Goal: Task Accomplishment & Management: Use online tool/utility

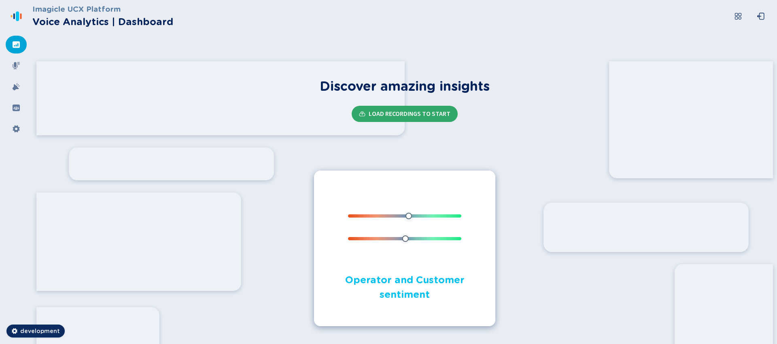
click at [424, 115] on span "Load Recordings to start" at bounding box center [410, 114] width 82 height 6
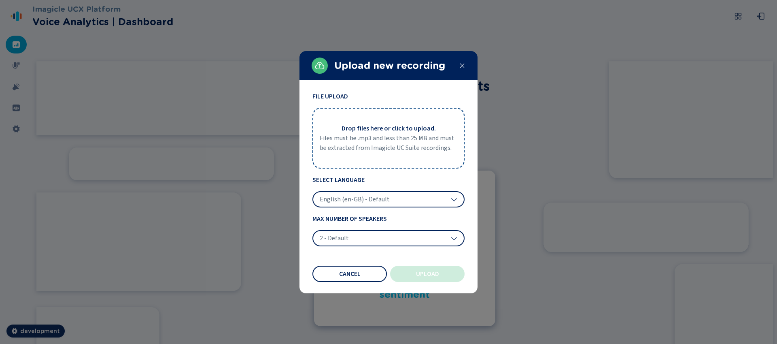
click at [369, 139] on span "Files must be .mp3 and less than 25 MB and must be extracted from Imagicle UC S…" at bounding box center [389, 142] width 138 height 19
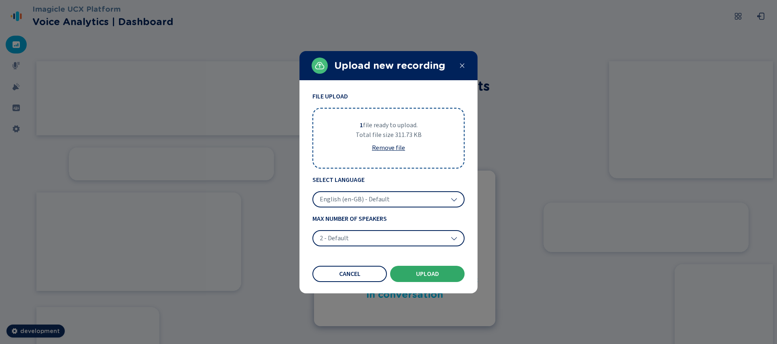
click at [415, 273] on button "Upload" at bounding box center [427, 274] width 74 height 16
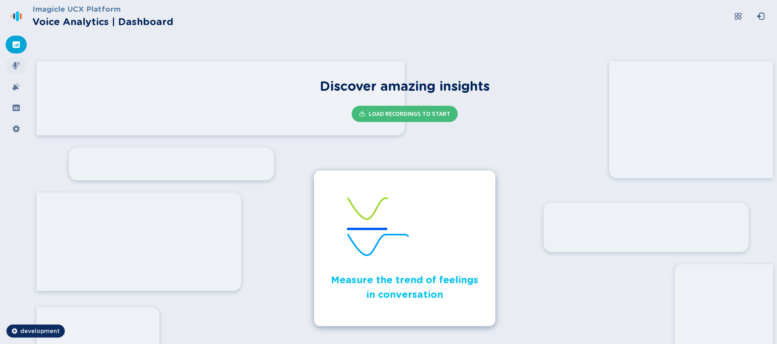
click at [14, 67] on icon at bounding box center [16, 66] width 8 height 8
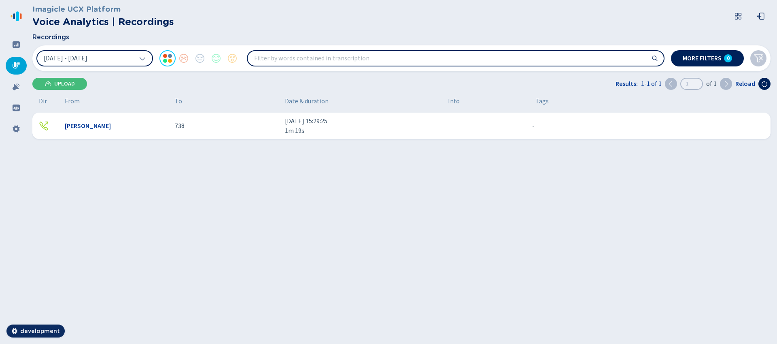
click at [299, 124] on span "[DATE] 15:29:25" at bounding box center [363, 121] width 157 height 10
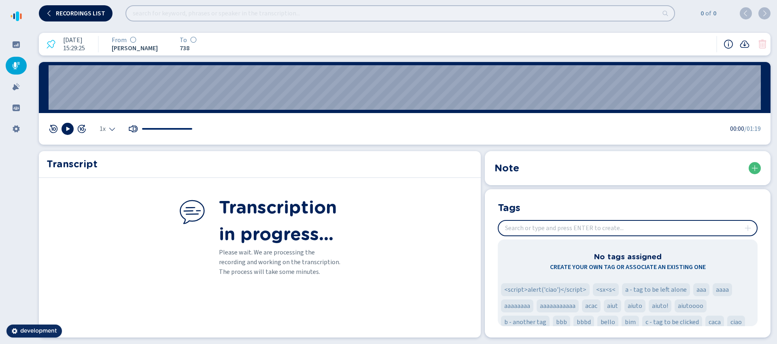
click at [61, 19] on button "Recordings list" at bounding box center [76, 13] width 74 height 16
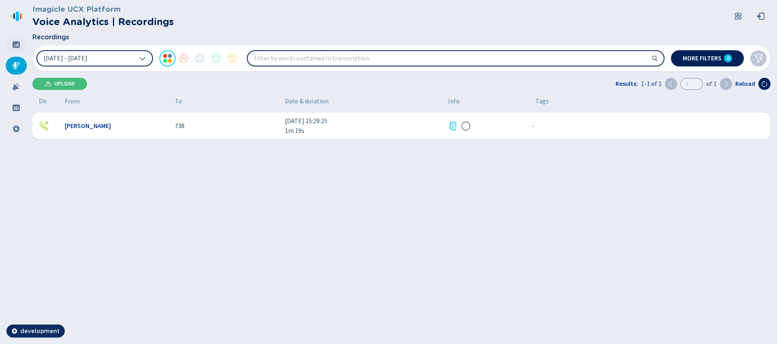
click at [13, 46] on icon at bounding box center [16, 44] width 7 height 6
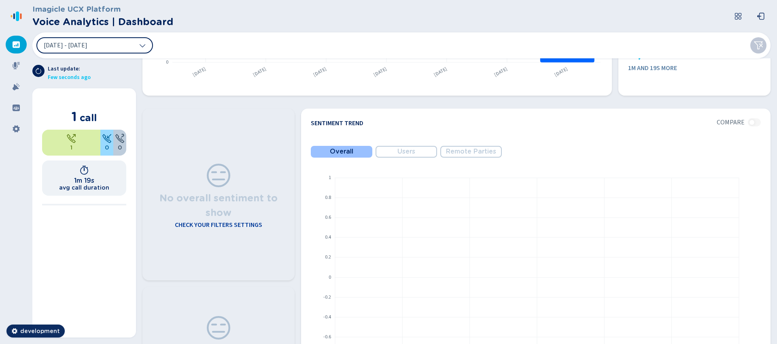
scroll to position [96, 0]
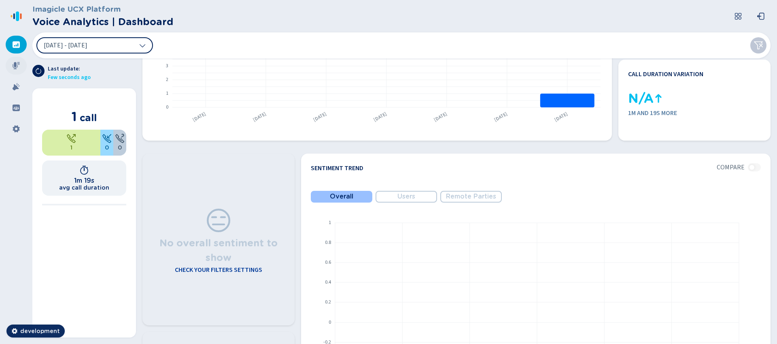
click at [11, 67] on div at bounding box center [16, 66] width 21 height 18
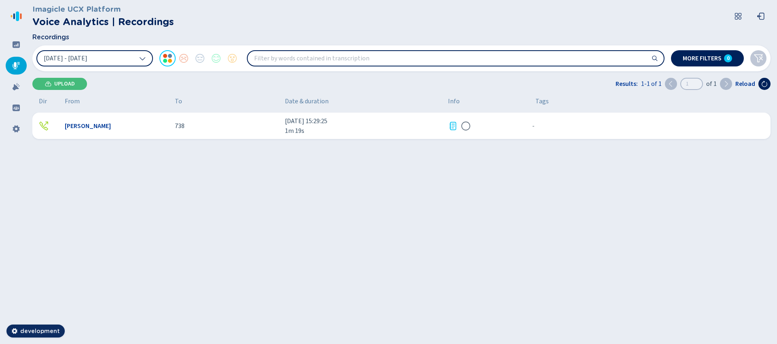
click at [464, 124] on icon at bounding box center [466, 126] width 10 height 10
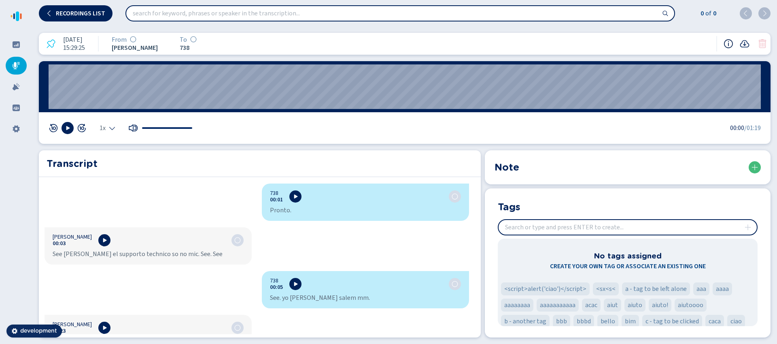
click at [727, 45] on icon at bounding box center [729, 44] width 10 height 10
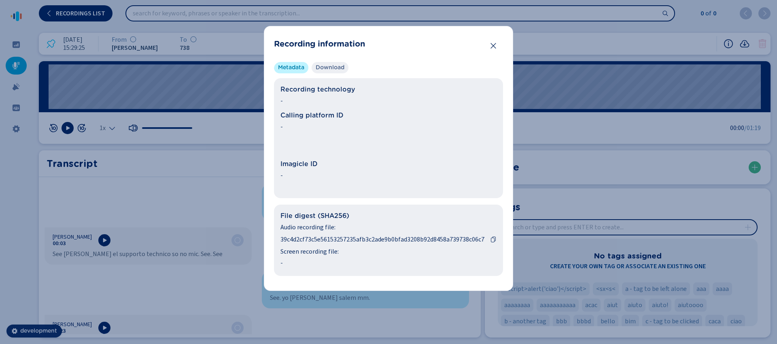
click at [338, 68] on span "Download" at bounding box center [330, 68] width 29 height 8
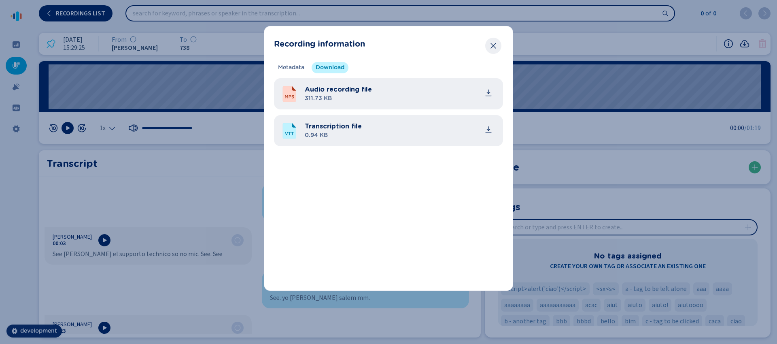
click at [492, 47] on icon "Close" at bounding box center [493, 46] width 8 height 8
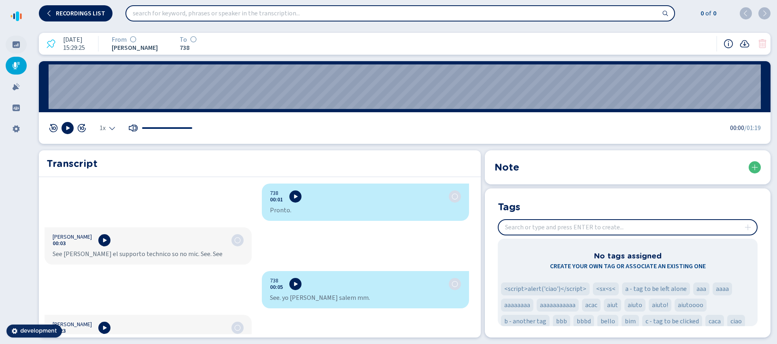
click at [19, 47] on icon at bounding box center [16, 44] width 7 height 6
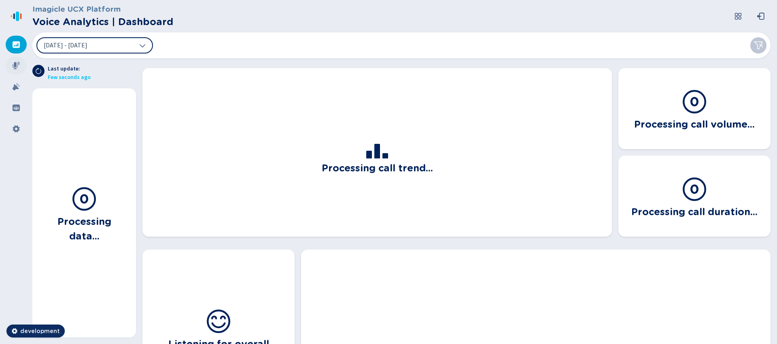
click at [17, 64] on icon at bounding box center [16, 66] width 8 height 8
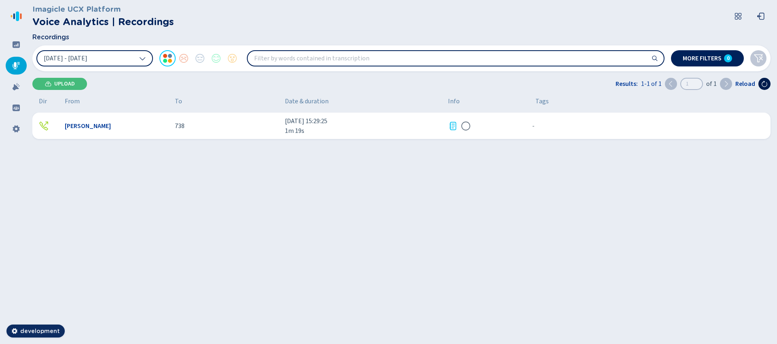
click at [764, 85] on icon at bounding box center [765, 84] width 6 height 6
click at [763, 85] on icon at bounding box center [765, 84] width 6 height 6
click at [220, 118] on div "Mike Zoro 738 2 Oct 2025 - 15:29:25 1m 19s - {{hiddenTagsCount}} more" at bounding box center [401, 126] width 738 height 26
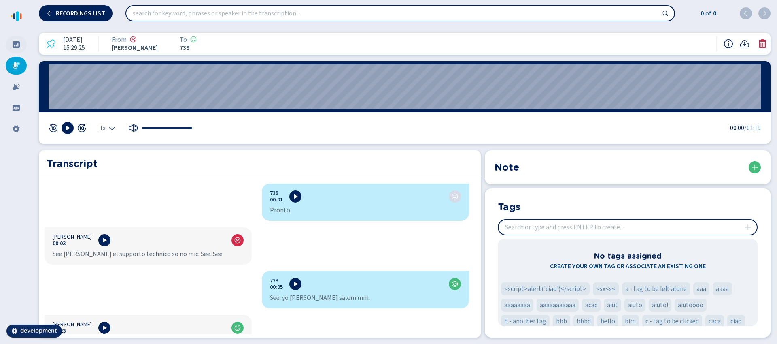
click at [17, 39] on div at bounding box center [16, 45] width 21 height 18
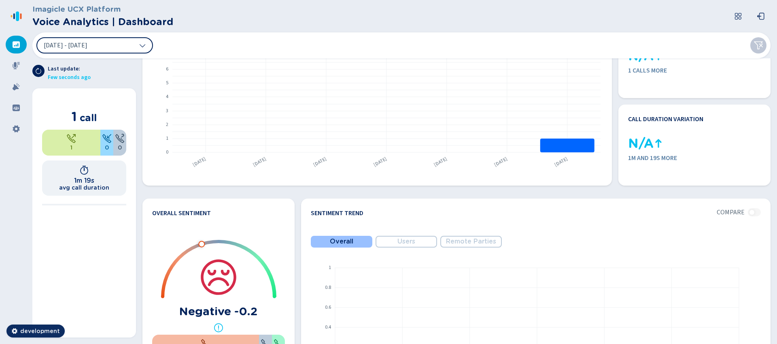
scroll to position [96, 0]
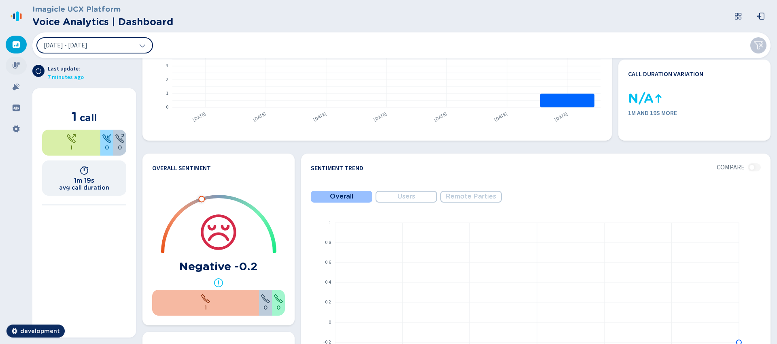
click at [19, 61] on div at bounding box center [16, 66] width 21 height 18
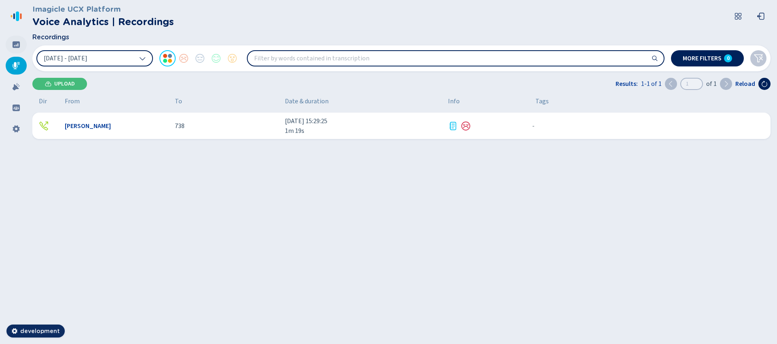
click at [20, 45] on icon at bounding box center [16, 44] width 8 height 8
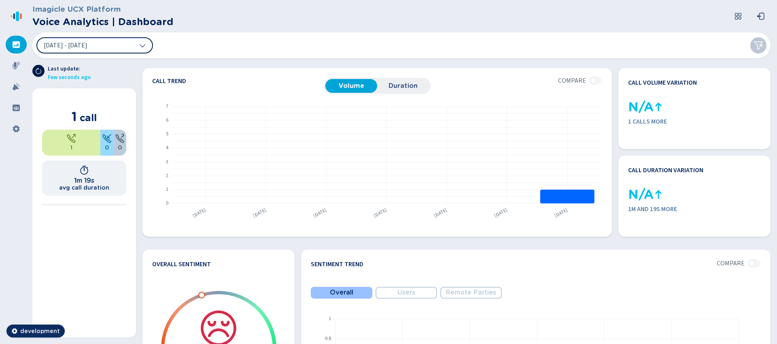
click at [35, 71] on icon at bounding box center [38, 71] width 6 height 6
click at [40, 73] on icon at bounding box center [39, 71] width 6 height 6
click at [43, 70] on button at bounding box center [38, 71] width 12 height 12
click at [39, 70] on icon at bounding box center [38, 71] width 6 height 6
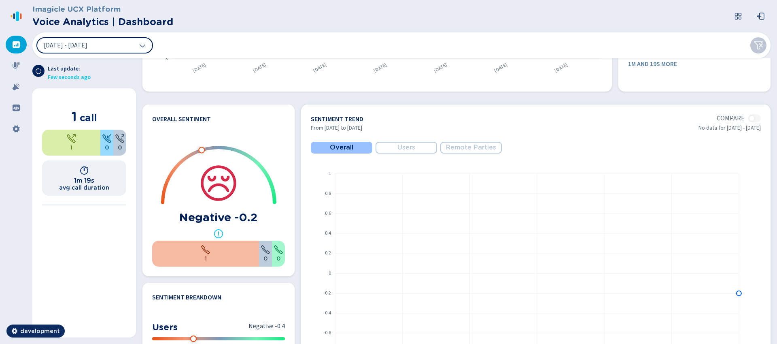
scroll to position [100, 0]
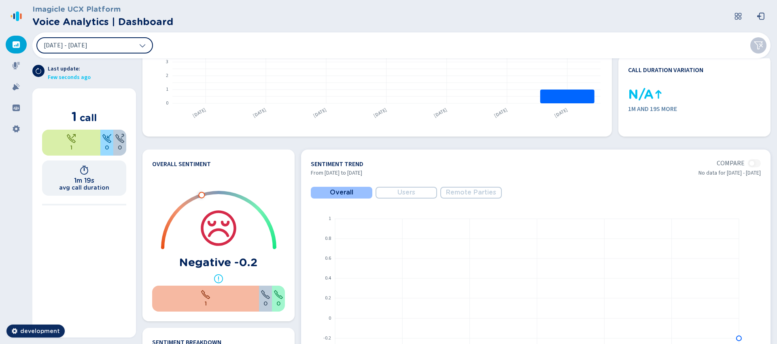
click at [422, 193] on button "Users" at bounding box center [407, 193] width 62 height 12
click at [466, 187] on button "Remote Parties" at bounding box center [471, 193] width 62 height 12
